Goal: Use online tool/utility: Use online tool/utility

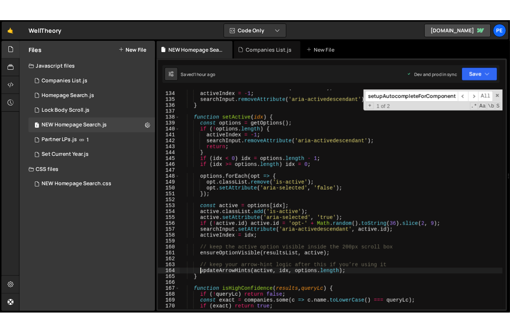
scroll to position [892, 0]
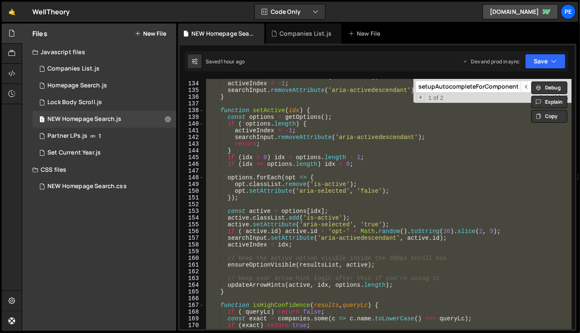
click at [276, 132] on div "resultsList . classList . remove ( 'is-active' ) ; activeIndex = - 1 ; searchIn…" at bounding box center [388, 204] width 367 height 250
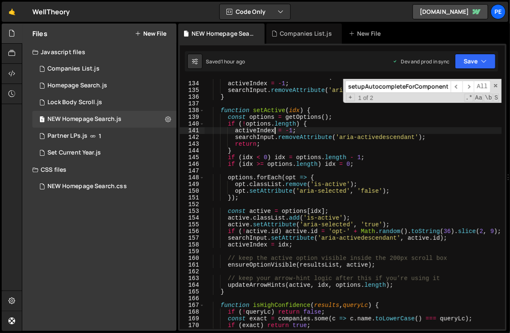
scroll to position [926, 0]
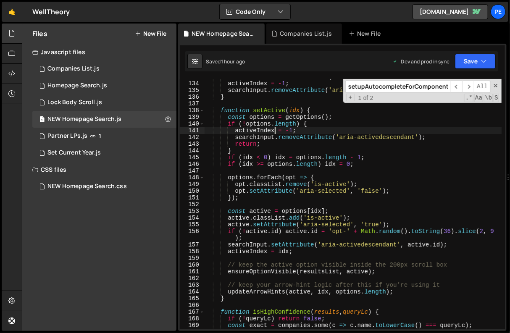
click at [257, 163] on div "resultsList . classList . remove ( 'is-active' ) ; activeIndex = - 1 ; searchIn…" at bounding box center [353, 205] width 297 height 264
type textarea "if (idx >= options.length) idx = 0;"
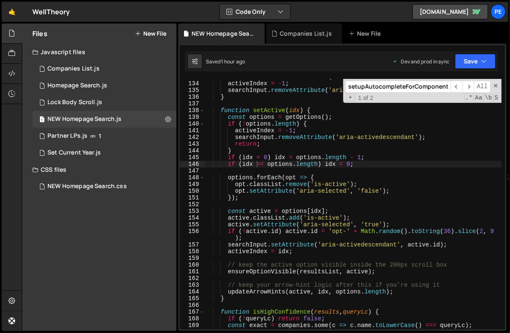
paste input "renderSelfPayItem"
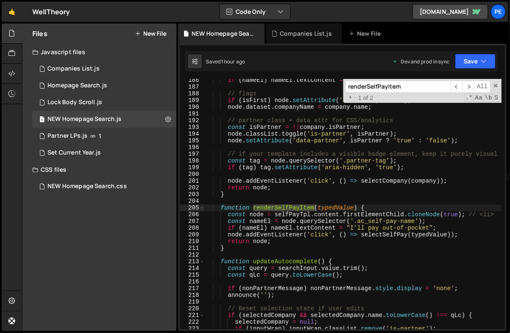
scroll to position [1299, 0]
type input "renderSelfPayItem"
click at [265, 217] on div "if ( nameEl ) nameEl . textContent = company . name ; // flags if ( isFirst ) n…" at bounding box center [353, 209] width 297 height 264
click at [202, 208] on span at bounding box center [201, 208] width 5 height 7
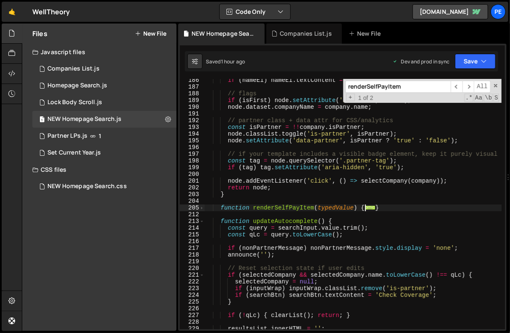
click at [238, 208] on div "if ( nameEl ) nameEl . textContent = company . name ; // flags if ( isFirst ) n…" at bounding box center [353, 209] width 297 height 264
type textarea "function renderSelfPayItem(typedValue) { const node = selfPayTpl.content.firstE…"
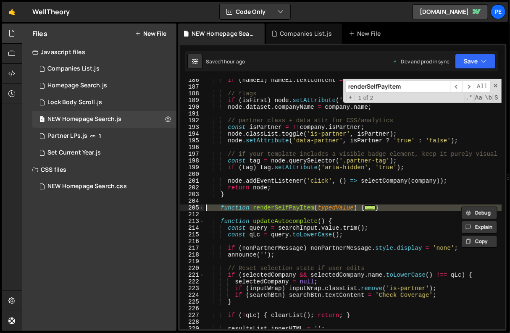
paste textarea
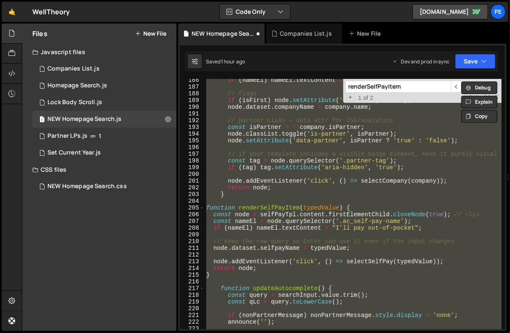
click at [238, 208] on div "if ( nameEl ) nameEl . textContent = company . name ; // flags if ( isFirst ) n…" at bounding box center [353, 204] width 297 height 250
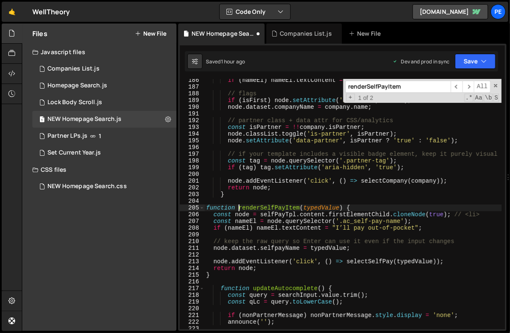
type textarea "function renderSelfPayItem(typedValue) {"
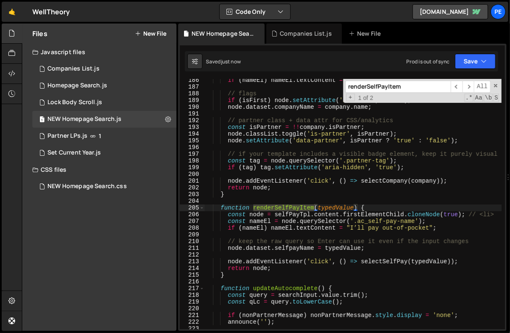
paste input "handleKeydown"
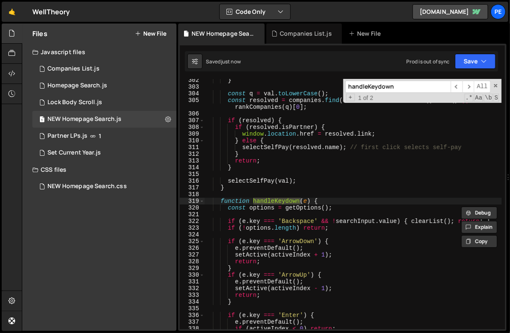
scroll to position [2078, 0]
type input "renderSelfPayItem"
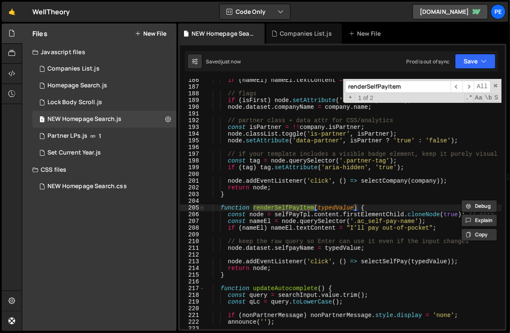
click at [380, 175] on div "if ( nameEl ) nameEl . textContent = company . name ; // flags if ( isFirst ) n…" at bounding box center [353, 209] width 297 height 264
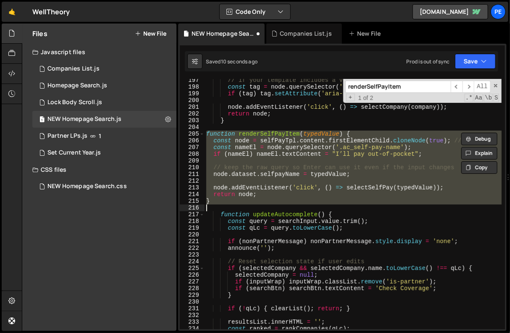
type textarea "})();"
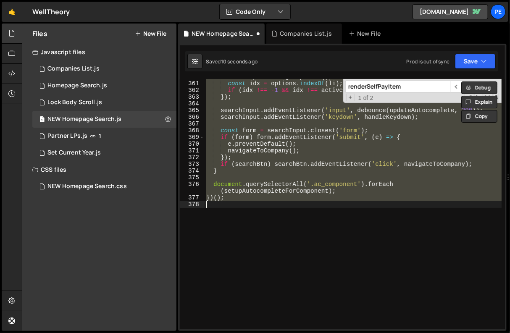
scroll to position [2478, 0]
click at [370, 205] on div "const options = getOptions ( ) ; const idx = options . indexOf ( li ) ; if ( id…" at bounding box center [353, 204] width 297 height 250
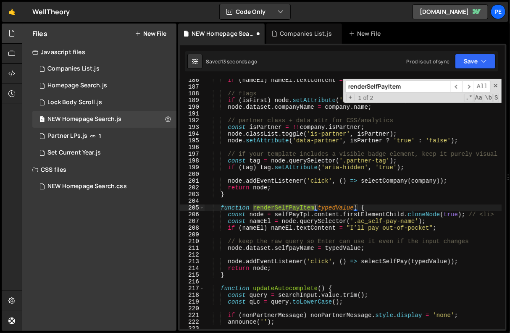
scroll to position [1299, 0]
click at [404, 85] on input "renderSelfPayItem" at bounding box center [397, 87] width 105 height 12
click at [202, 209] on span at bounding box center [201, 208] width 5 height 7
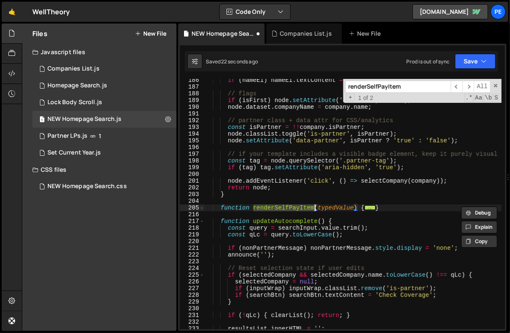
click at [241, 208] on div "if ( nameEl ) nameEl . textContent = company . name ; // flags if ( isFirst ) n…" at bounding box center [353, 209] width 297 height 264
type textarea "function renderSelfPayItem(typedValue) { const node = selfPayTpl.content.firstE…"
paste textarea
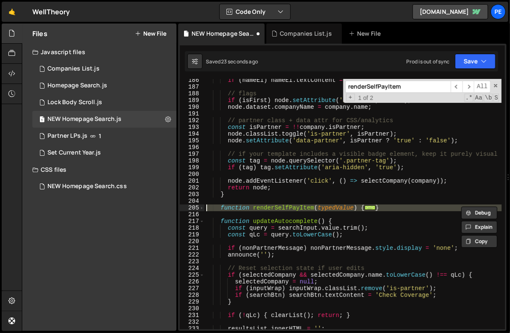
scroll to position [1449, 0]
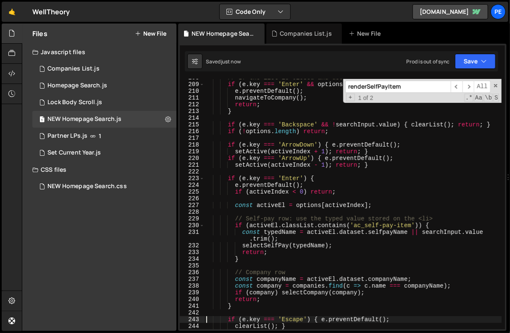
type textarea "const companyName = activeEl.dataset.companyName;"
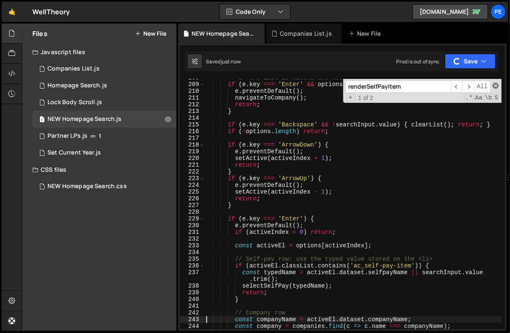
click at [496, 86] on span at bounding box center [496, 86] width 6 height 6
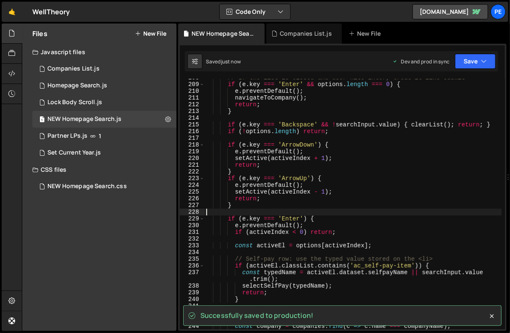
click at [385, 213] on div "// If the list is closed and user hits Enter, treat it like submit if ( e . key…" at bounding box center [353, 206] width 297 height 264
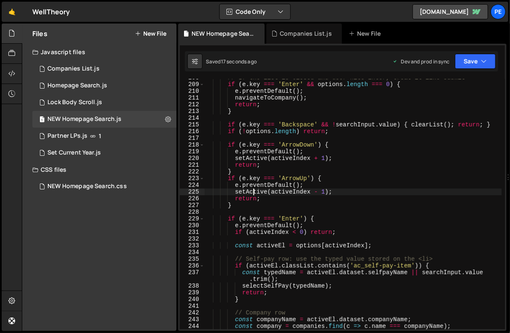
click at [252, 194] on div "// If the list is closed and user hits Enter, treat it like submit if ( e . key…" at bounding box center [353, 206] width 297 height 264
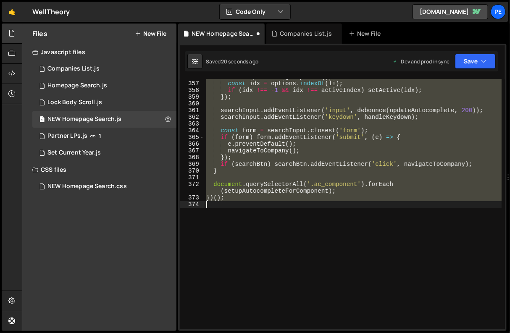
scroll to position [1010, 0]
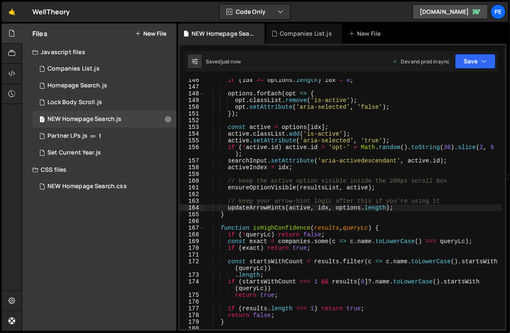
click at [392, 142] on div "if ( idx >= options . length ) idx = 0 ; options . forEach ( opt => { opt . cla…" at bounding box center [353, 209] width 297 height 264
type textarea "active.setAttribute('aria-selected', 'true');"
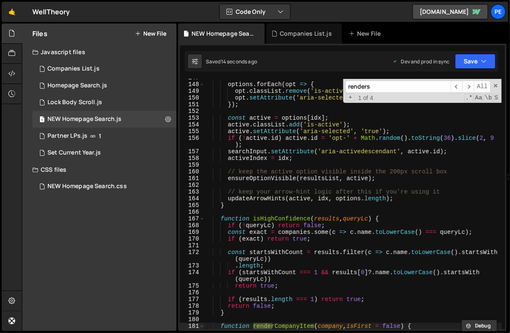
scroll to position [1306, 0]
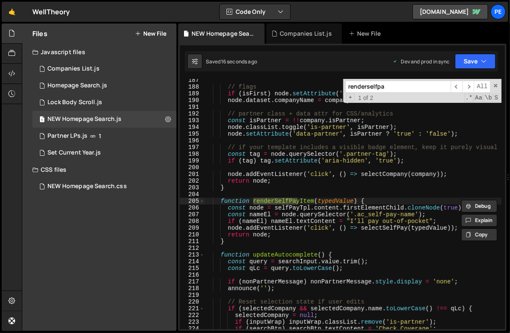
type input "renderselfpa"
click at [253, 233] on div "// flags if ( isFirst ) node . setAttribute ( 'is-first' , 'true' ) ; node . da…" at bounding box center [353, 209] width 297 height 264
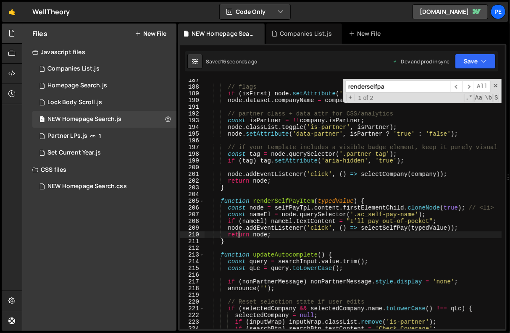
click at [237, 236] on div "// flags if ( isFirst ) node . setAttribute ( 'is-first' , 'true' ) ; node . da…" at bounding box center [353, 209] width 297 height 264
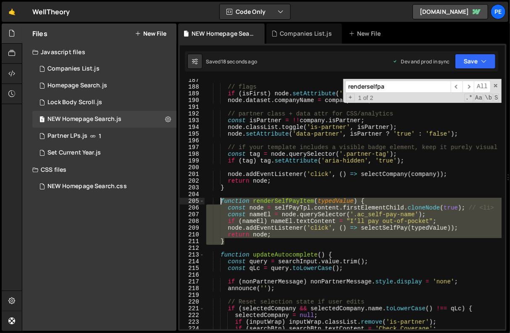
drag, startPoint x: 234, startPoint y: 240, endPoint x: 221, endPoint y: 200, distance: 42.0
click at [221, 200] on div "// flags if ( isFirst ) node . setAttribute ( 'is-first' , 'true' ) ; node . da…" at bounding box center [353, 209] width 297 height 264
type textarea "function renderSelfPayItem(typedValue) { const node = selfPayTpl.content.firstE…"
paste textarea
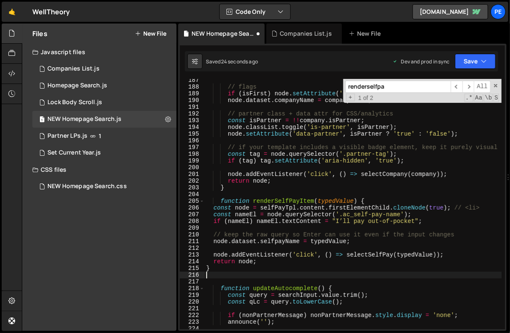
click at [416, 83] on input "renderselfpa" at bounding box center [397, 87] width 105 height 12
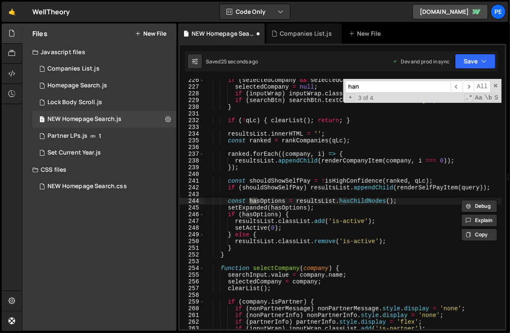
scroll to position [2085, 0]
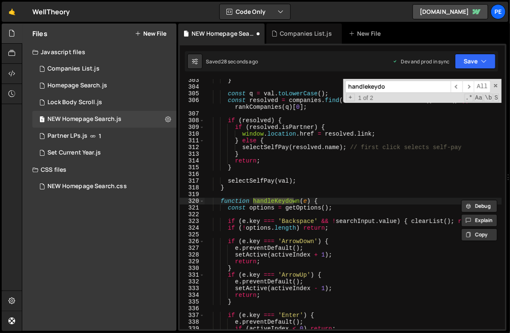
type input "handlekeydo"
click at [221, 199] on div "} const q = val . toLowerCase ( ) ; const resolved = companies . find ( c => c …" at bounding box center [353, 209] width 297 height 264
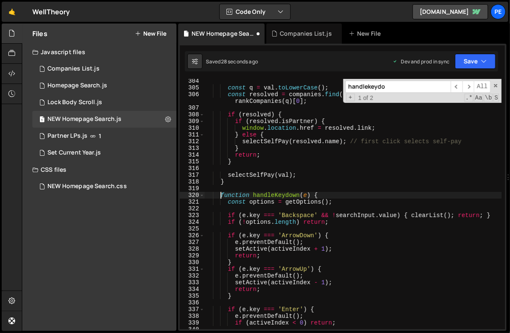
scroll to position [2093, 0]
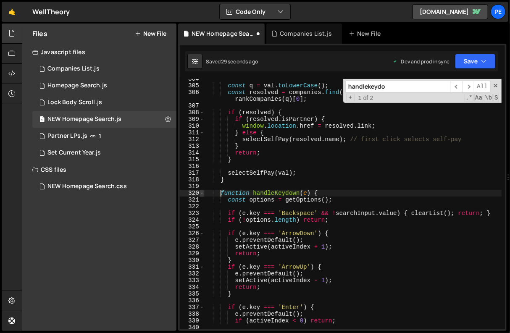
click at [200, 195] on span at bounding box center [201, 193] width 5 height 7
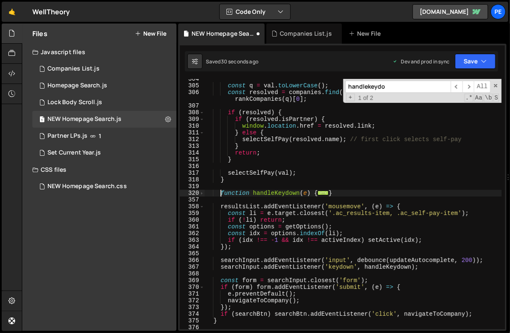
click at [240, 191] on div "const q = val . toLowerCase ( ) ; const resolved = companies . find ( c => c . …" at bounding box center [353, 211] width 297 height 271
type textarea "function handleKeydown(e) { const options = getOptions();"
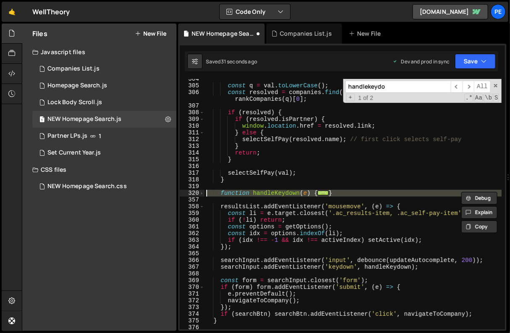
paste textarea
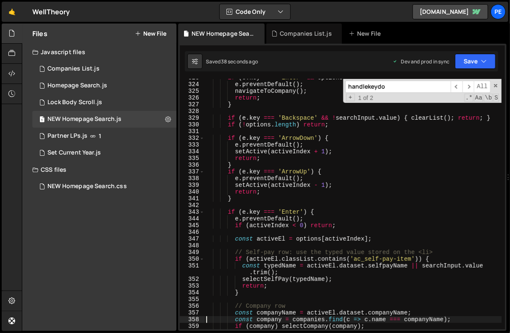
click at [260, 102] on div "if ( e . key === 'Enter' && options . length === 0 ) { e . preventDefault ( ) ;…" at bounding box center [353, 206] width 297 height 264
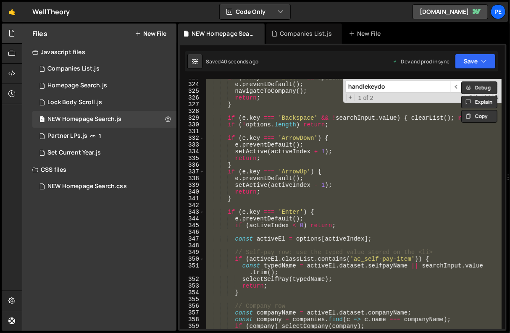
click at [421, 89] on input "handlekeydo" at bounding box center [397, 87] width 105 height 12
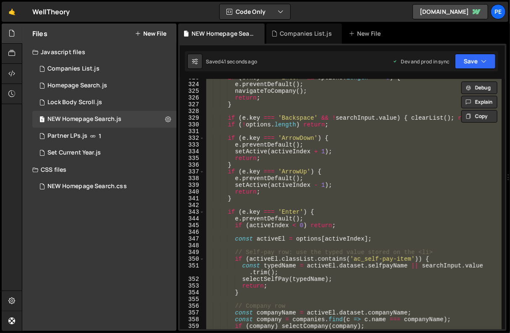
click at [355, 115] on div "if ( e . key === 'Enter' && options . length === 0 ) { e . preventDefault ( ) ;…" at bounding box center [353, 204] width 297 height 250
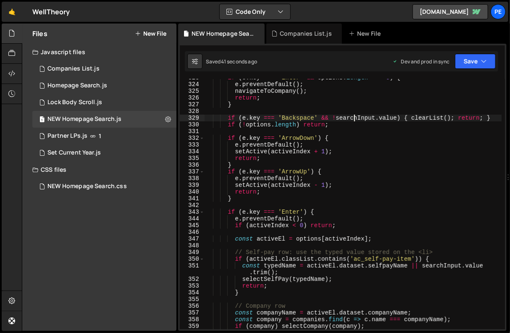
type textarea "})();"
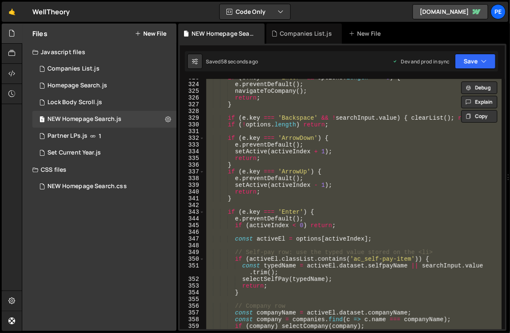
click at [200, 240] on div "347" at bounding box center [192, 239] width 25 height 7
